Goal: Book appointment/travel/reservation

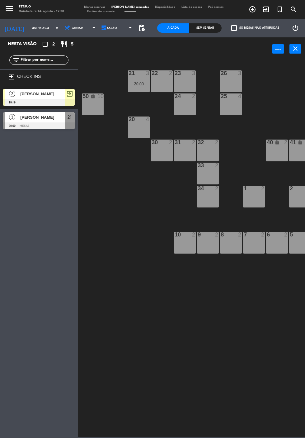
scroll to position [0, 34]
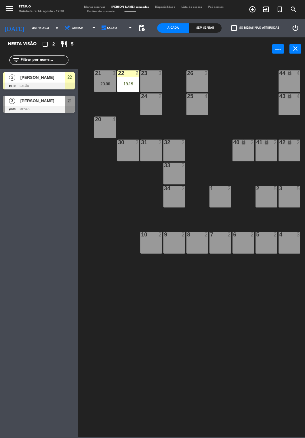
click at [60, 84] on div at bounding box center [39, 86] width 72 height 7
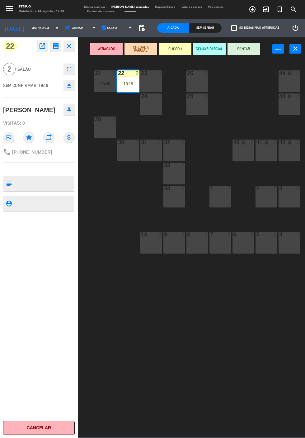
click at [246, 46] on button "SENTAR" at bounding box center [244, 49] width 32 height 12
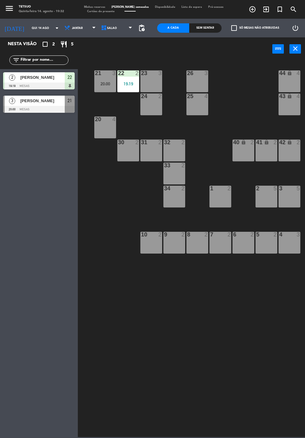
click at [248, 294] on div "21 3 20:00 22 2 19:19 23 3 26 3 44 lock 4 24 2 25 4 43 lock 4 50 lock 10 20 4 4…" at bounding box center [193, 249] width 224 height 378
click at [257, 9] on icon "exit_to_app" at bounding box center [252, 9] width 7 height 7
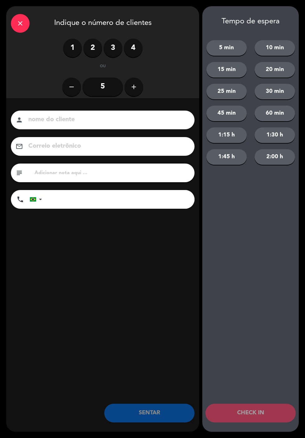
click at [172, 115] on input at bounding box center [107, 119] width 159 height 11
click at [175, 115] on input at bounding box center [107, 119] width 159 height 11
click at [173, 118] on input at bounding box center [107, 119] width 159 height 11
click at [55, 122] on input at bounding box center [107, 119] width 159 height 11
click at [39, 116] on input at bounding box center [107, 119] width 159 height 11
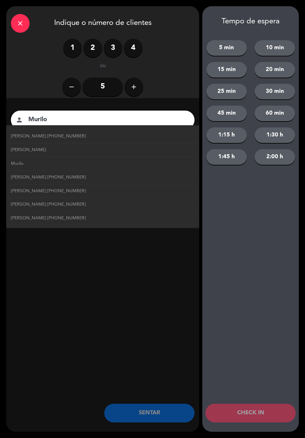
scroll to position [141, 0]
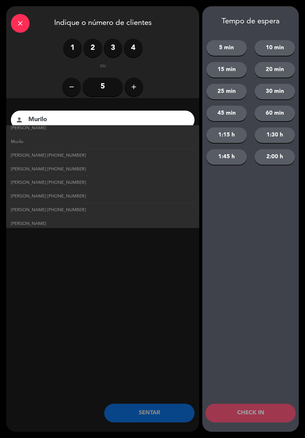
click at [21, 220] on span "[PERSON_NAME]" at bounding box center [28, 223] width 35 height 7
type input "[PERSON_NAME]"
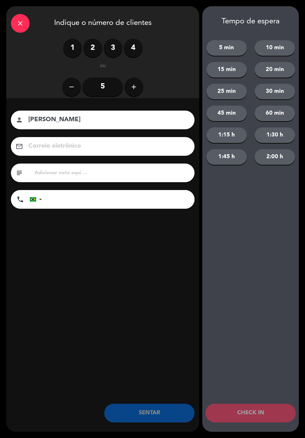
click at [68, 196] on input "tel" at bounding box center [121, 199] width 147 height 19
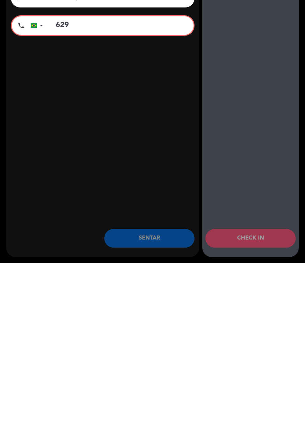
scroll to position [0, 0]
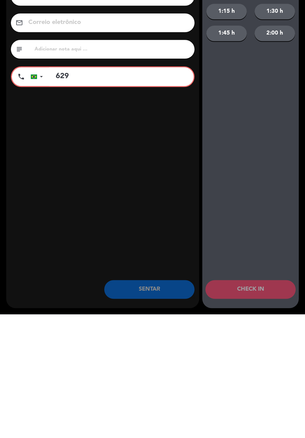
click at [85, 201] on input "629" at bounding box center [121, 200] width 145 height 19
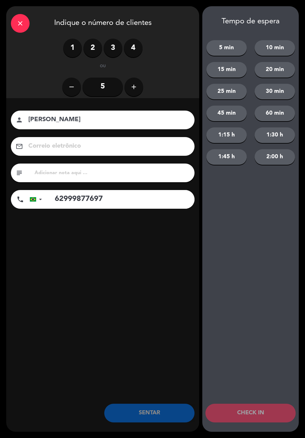
type input "62999877697"
click at [98, 46] on label "2" at bounding box center [93, 48] width 19 height 19
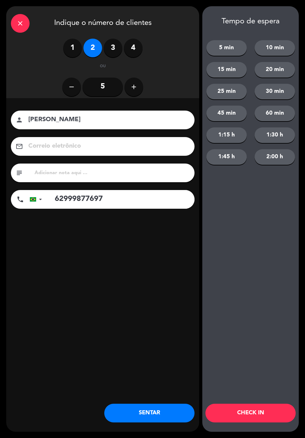
click at [170, 414] on button "SENTAR" at bounding box center [149, 413] width 90 height 19
